Goal: Transaction & Acquisition: Obtain resource

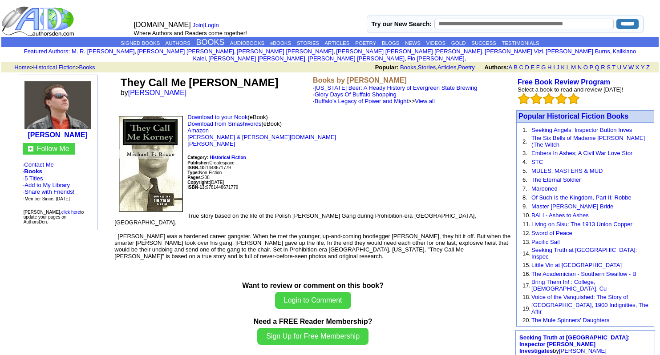
click at [364, 244] on span "[PERSON_NAME] was a hardened career gangster. When he met the younger, up-and-c…" at bounding box center [312, 246] width 396 height 27
drag, startPoint x: 367, startPoint y: 246, endPoint x: 358, endPoint y: 243, distance: 10.0
click at [358, 243] on p "Tony Kalkiewicz was a hardened career gangster. When he met the younger, up-and…" at bounding box center [312, 246] width 397 height 27
click at [415, 98] on link "View all" at bounding box center [425, 101] width 20 height 7
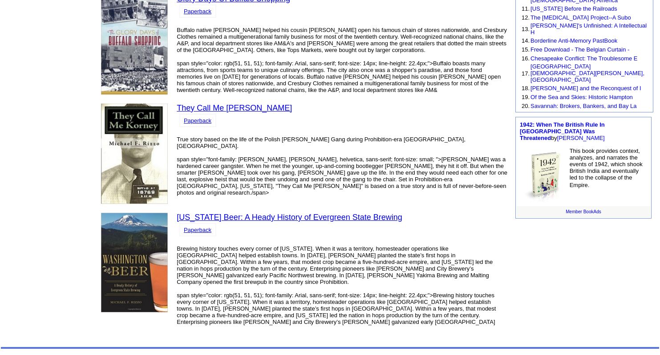
scroll to position [311, 0]
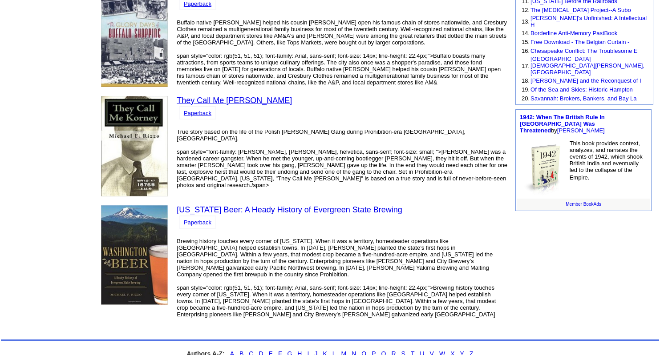
click at [203, 96] on link "They Call Me [PERSON_NAME]" at bounding box center [234, 100] width 115 height 9
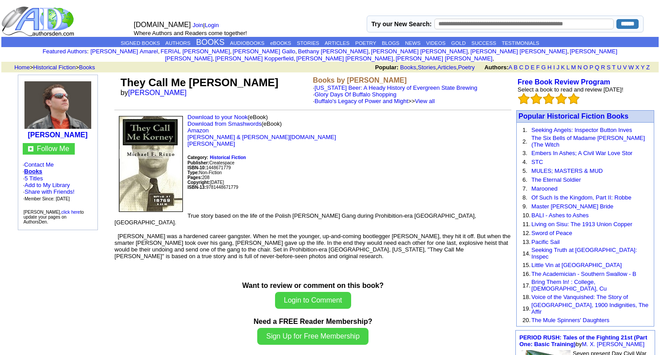
click at [212, 141] on p "Download to your Nook (eBook) Download from Smashwords (eBook) Amazon Barnes & …" at bounding box center [312, 160] width 397 height 92
click at [213, 141] on link "Michael F. Rizzo" at bounding box center [211, 144] width 48 height 7
